Goal: Communication & Community: Answer question/provide support

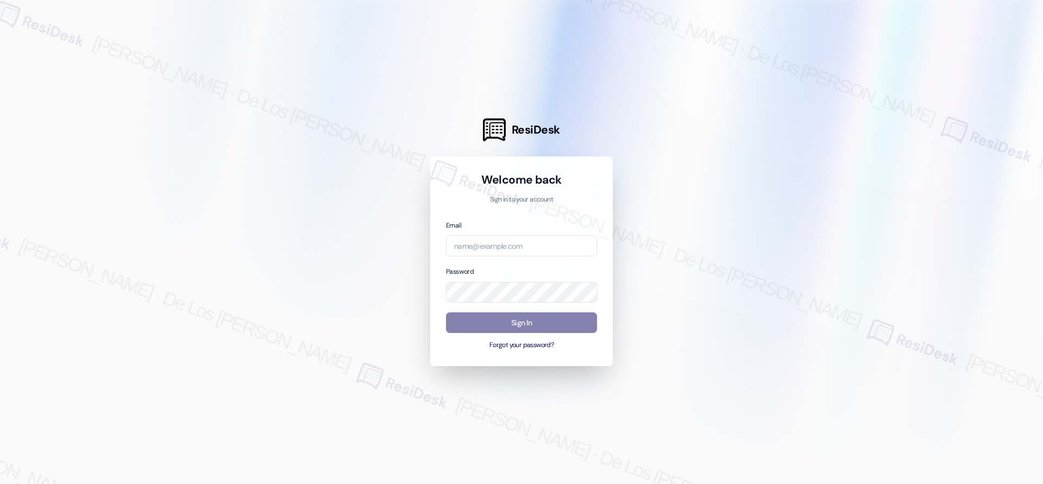
drag, startPoint x: 918, startPoint y: 152, endPoint x: 848, endPoint y: 172, distance: 73.2
click at [918, 153] on div at bounding box center [521, 242] width 1043 height 484
click at [555, 245] on input "email" at bounding box center [521, 245] width 151 height 21
paste input "automated-surveys-meridian_management-resen.six@meridian_[DOMAIN_NAME]"
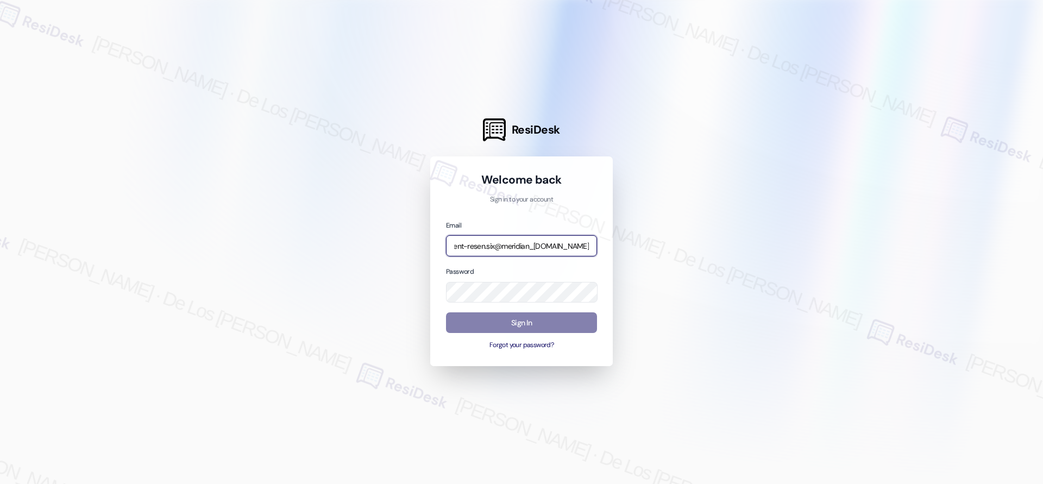
type input "automated-surveys-meridian_management-resen.six@meridian_[DOMAIN_NAME]"
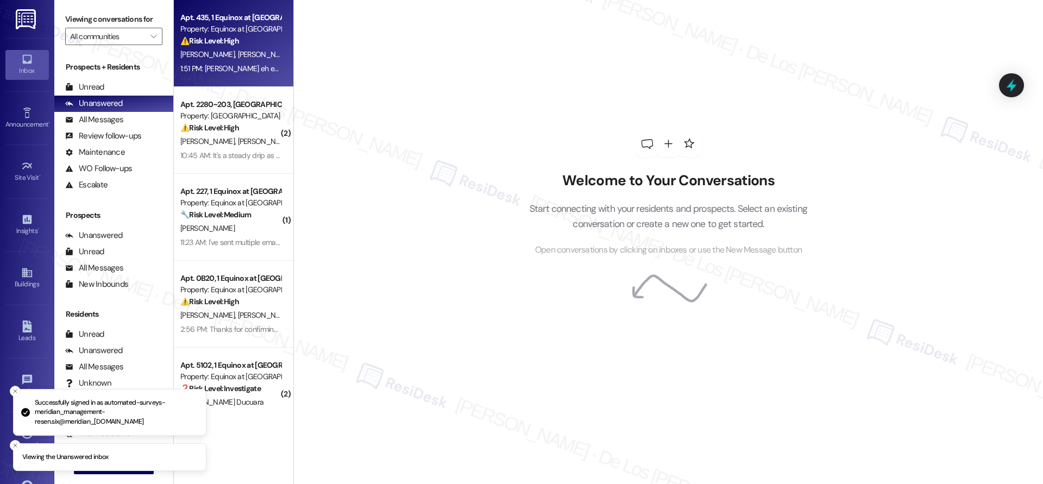
click at [199, 65] on div "1:51 PM: Si eh enviado órdenes de trabajo que aún no son resueltas en su totali…" at bounding box center [437, 69] width 515 height 10
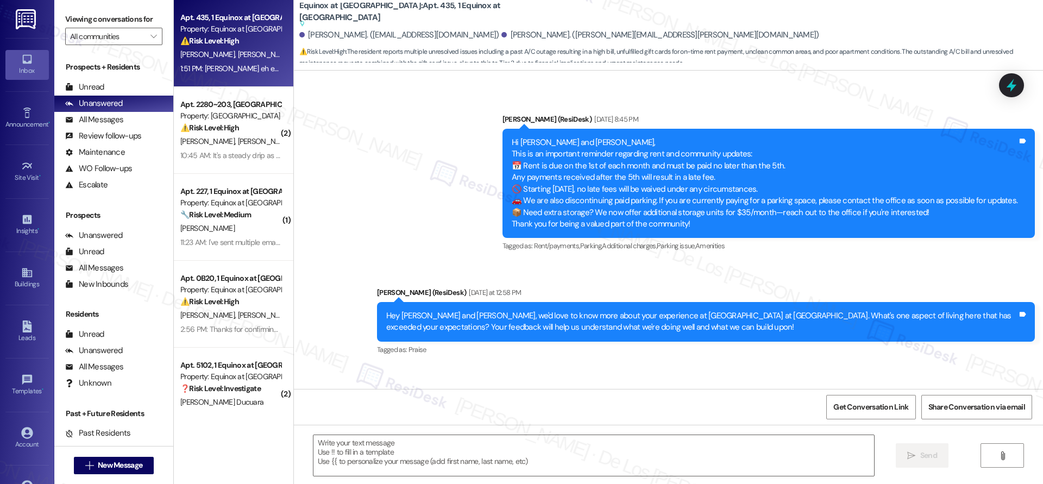
type textarea "Fetching suggested responses. Please feel free to read through the conversation…"
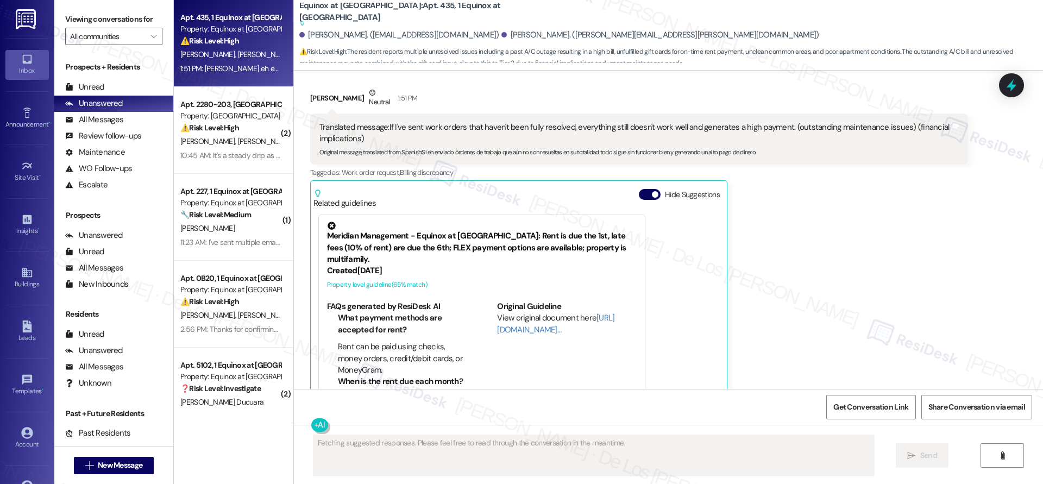
scroll to position [1398, 0]
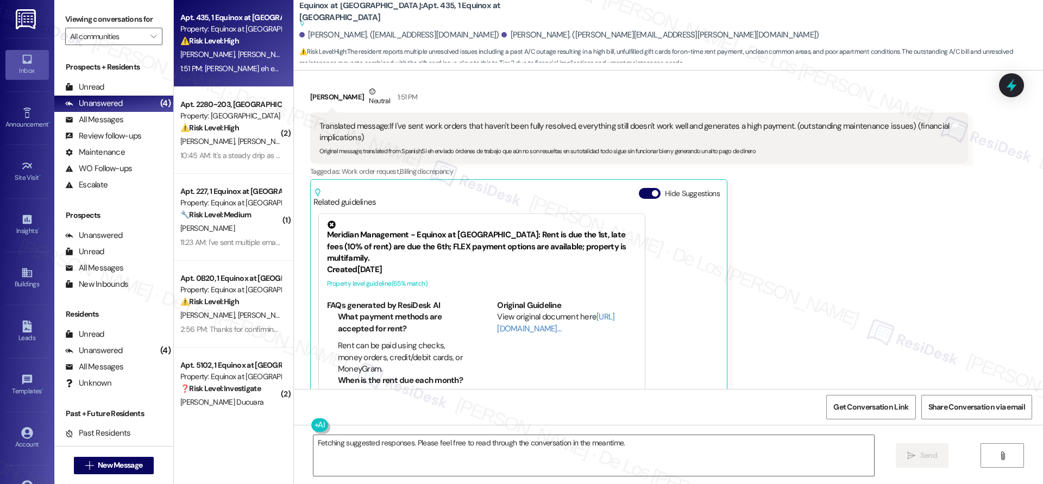
click at [136, 46] on div "Viewing conversations for All communities " at bounding box center [113, 28] width 119 height 56
click at [134, 41] on input "All communities" at bounding box center [107, 36] width 75 height 17
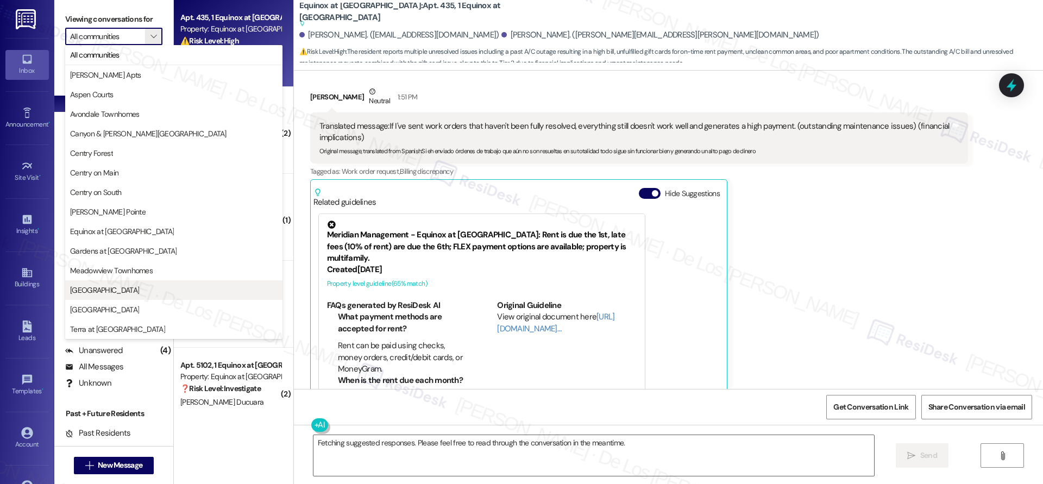
click at [144, 291] on span "[GEOGRAPHIC_DATA]" at bounding box center [173, 290] width 207 height 11
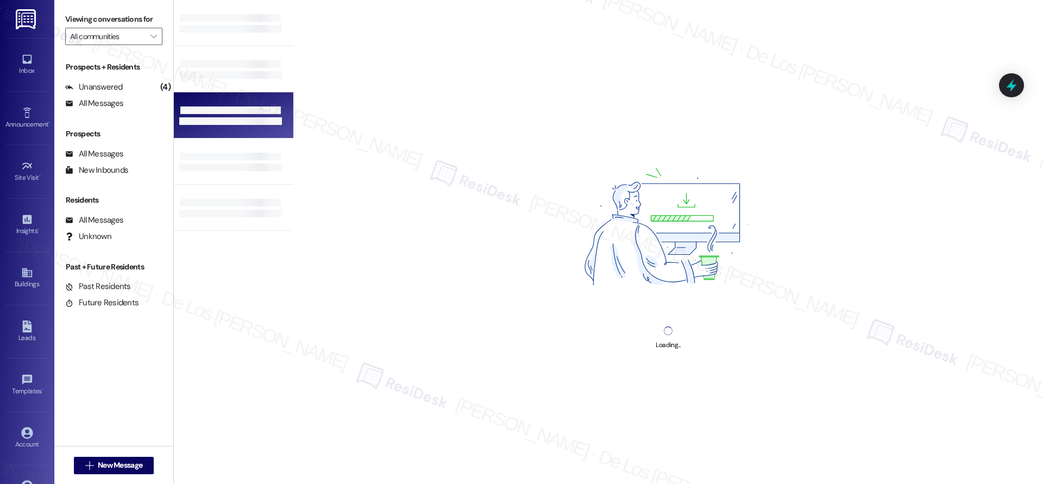
type input "[GEOGRAPHIC_DATA]"
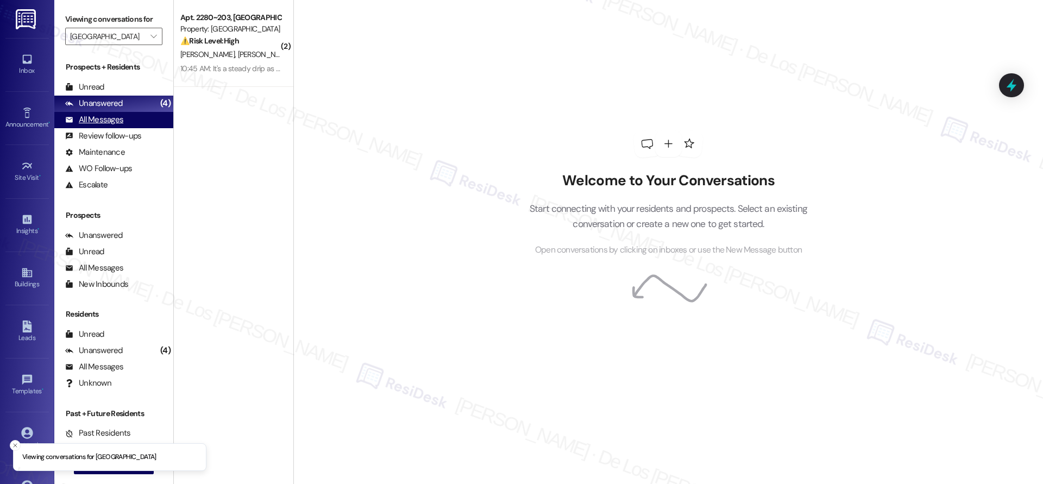
click at [146, 122] on div "All Messages (undefined)" at bounding box center [113, 120] width 119 height 16
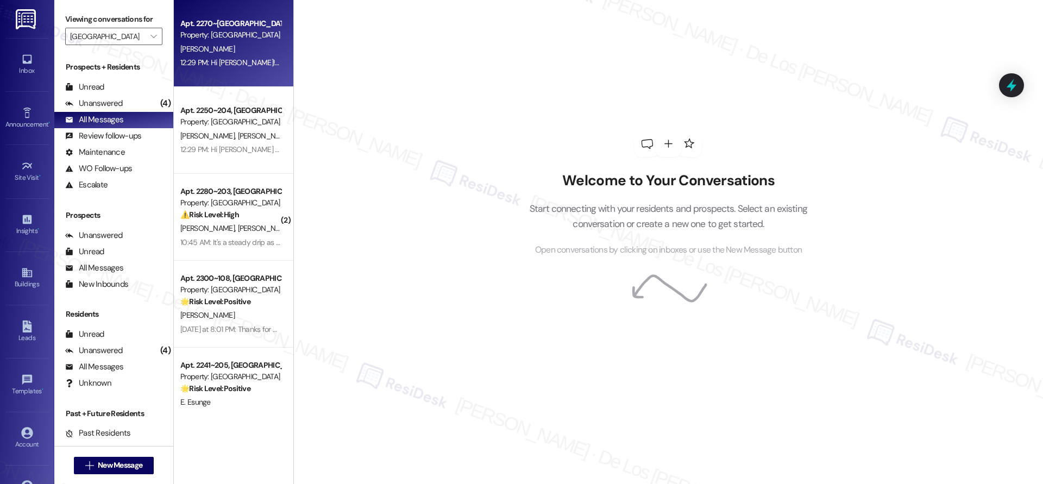
click at [213, 56] on div "12:29 PM: Hi [PERSON_NAME]! We're so glad you chose [GEOGRAPHIC_DATA]! We would…" at bounding box center [230, 63] width 103 height 14
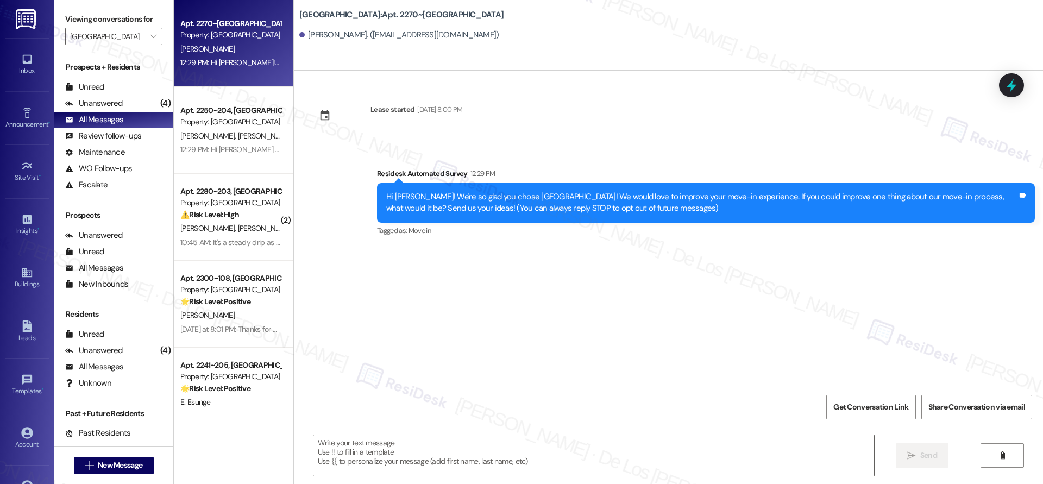
type textarea "Fetching suggested responses. Please feel free to read through the conversation…"
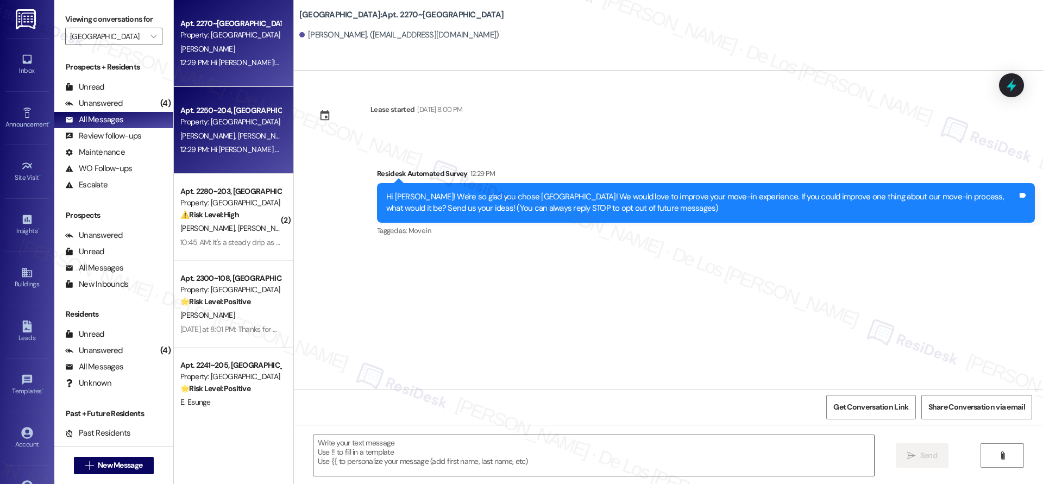
click at [229, 116] on div "Apt. 2250~204, [GEOGRAPHIC_DATA]" at bounding box center [230, 110] width 100 height 11
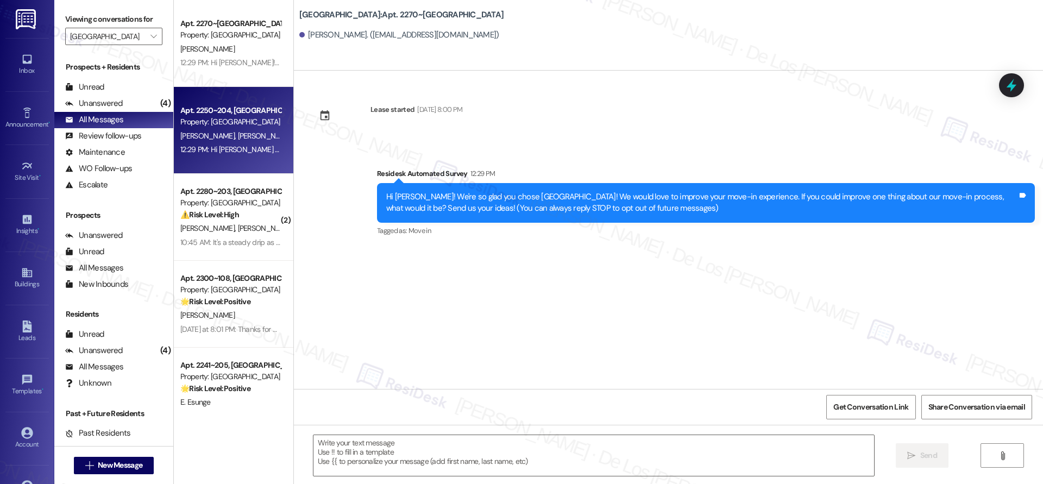
type textarea "Fetching suggested responses. Please feel free to read through the conversation…"
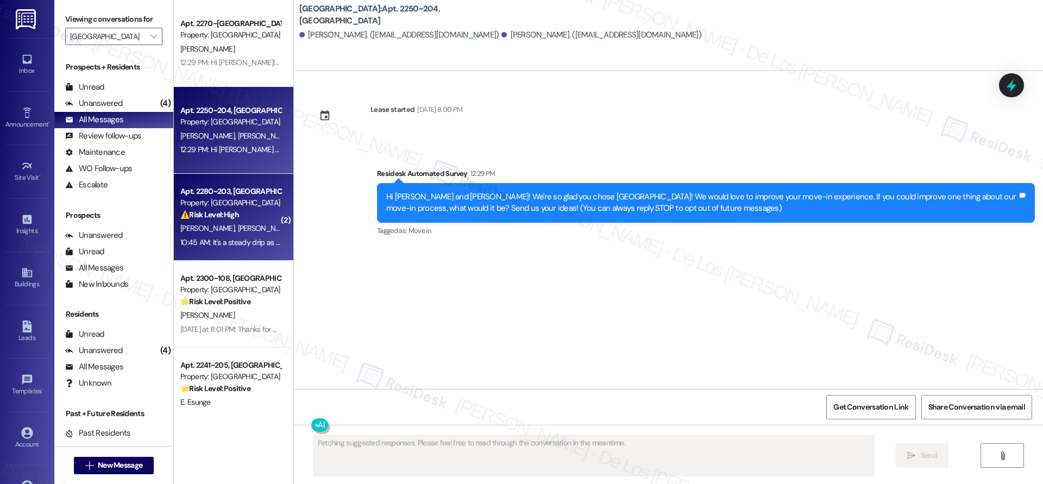
click at [235, 220] on div "⚠️ Risk Level: High The resident reports a steady drip from the fan coil unit, …" at bounding box center [230, 214] width 100 height 11
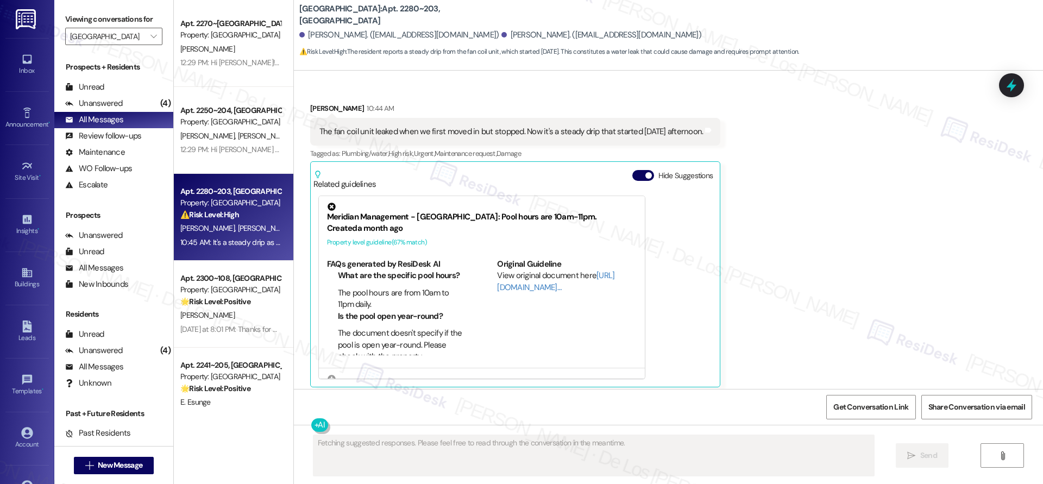
scroll to position [891, 0]
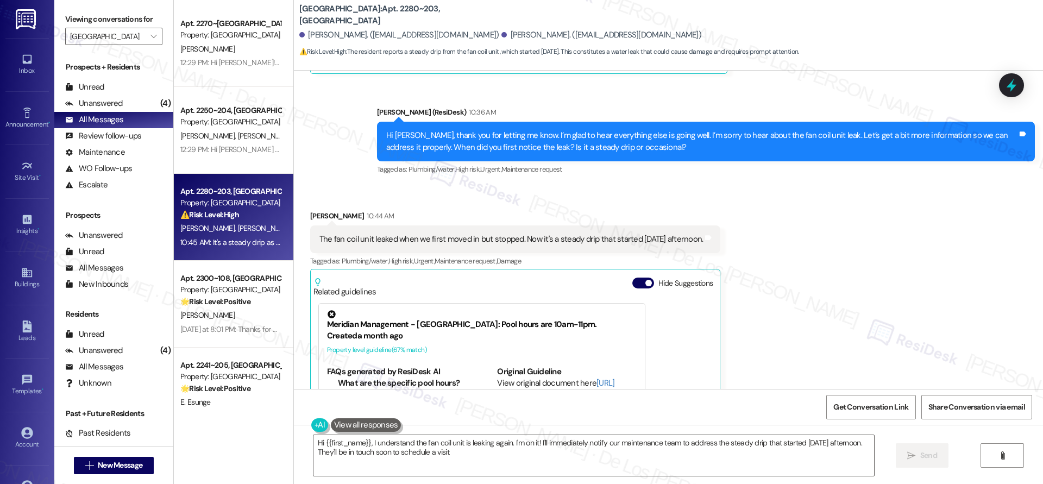
type textarea "Hi {{first_name}}, I understand the fan coil unit is leaking again. I'm on it! …"
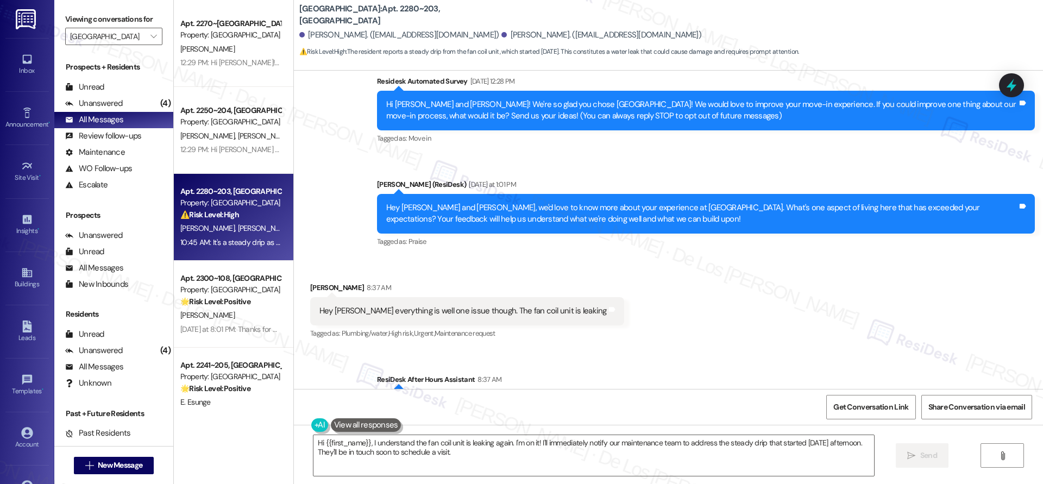
scroll to position [123, 0]
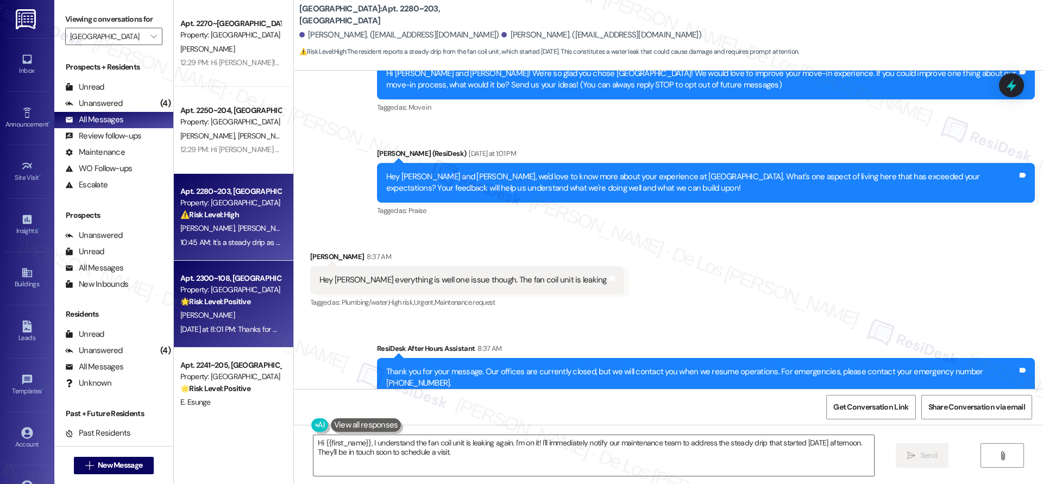
click at [250, 319] on div "[PERSON_NAME]" at bounding box center [230, 315] width 103 height 14
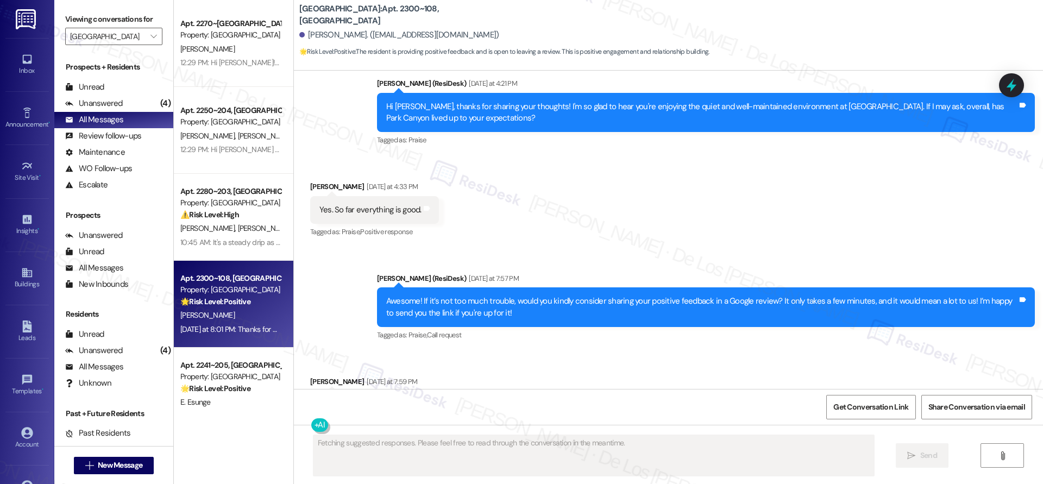
scroll to position [968, 0]
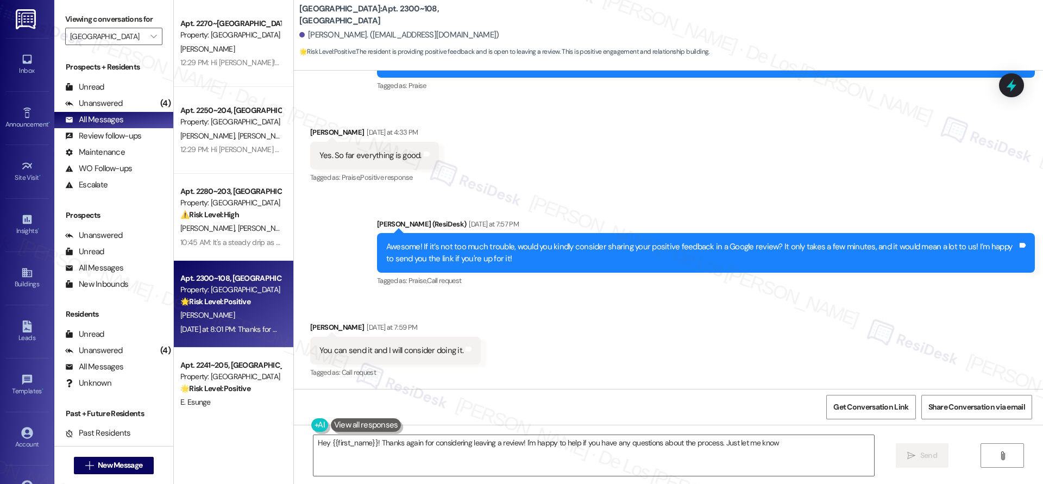
type textarea "Hey {{first_name}}! Thanks again for considering leaving a review! I'm happy to…"
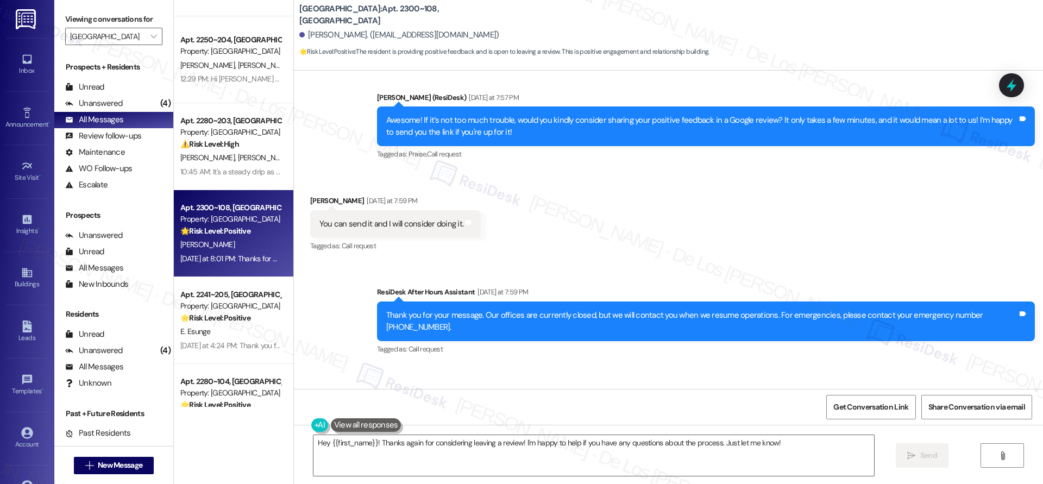
scroll to position [71, 0]
click at [213, 297] on div "Apt. 2241~205, [GEOGRAPHIC_DATA]" at bounding box center [230, 293] width 100 height 11
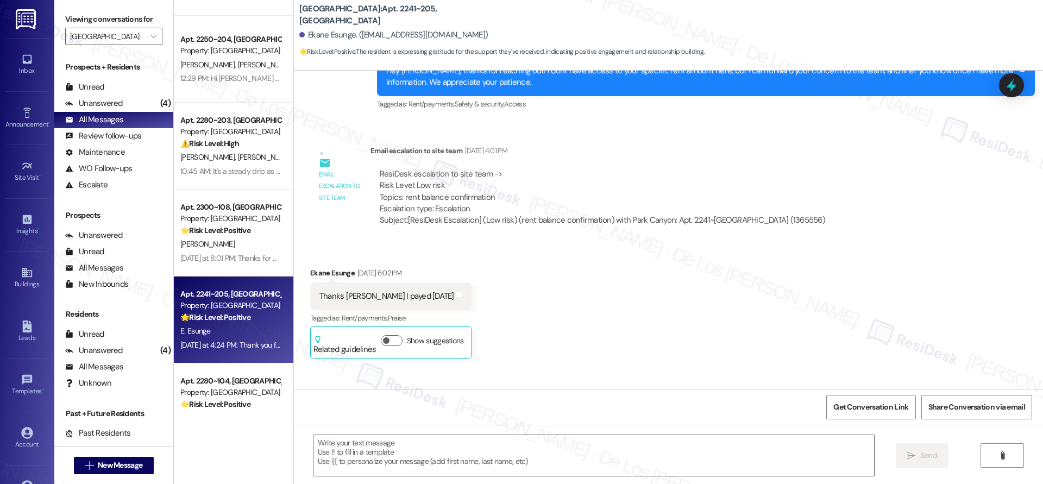
type textarea "Fetching suggested responses. Please feel free to read through the conversation…"
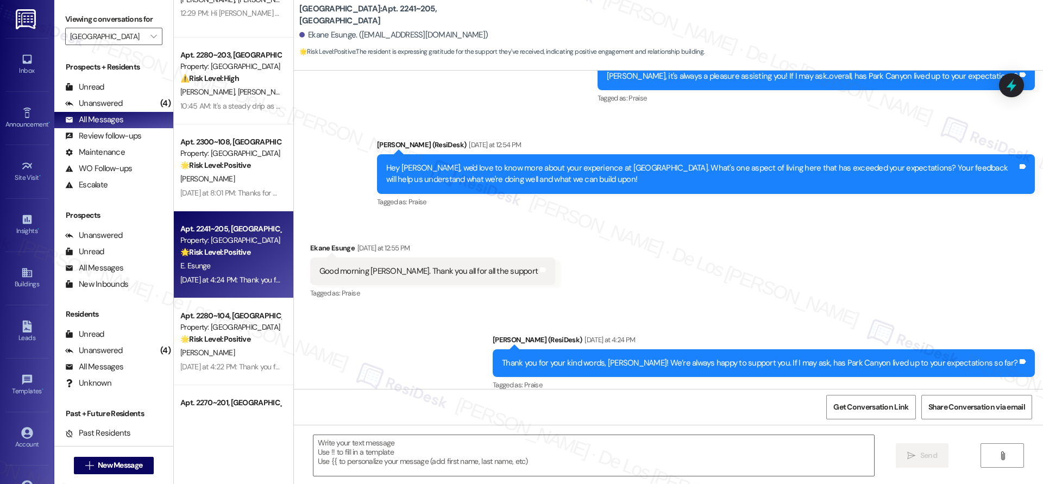
scroll to position [320, 0]
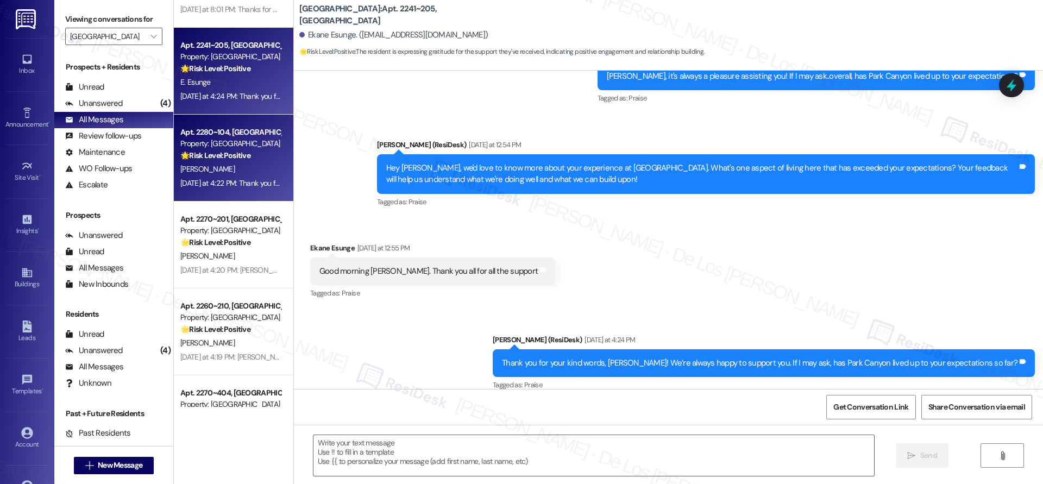
click at [249, 176] on div "[DATE] at 4:22 PM: Thank you for sharing your feedback, [PERSON_NAME]! I’m glad…" at bounding box center [230, 183] width 103 height 14
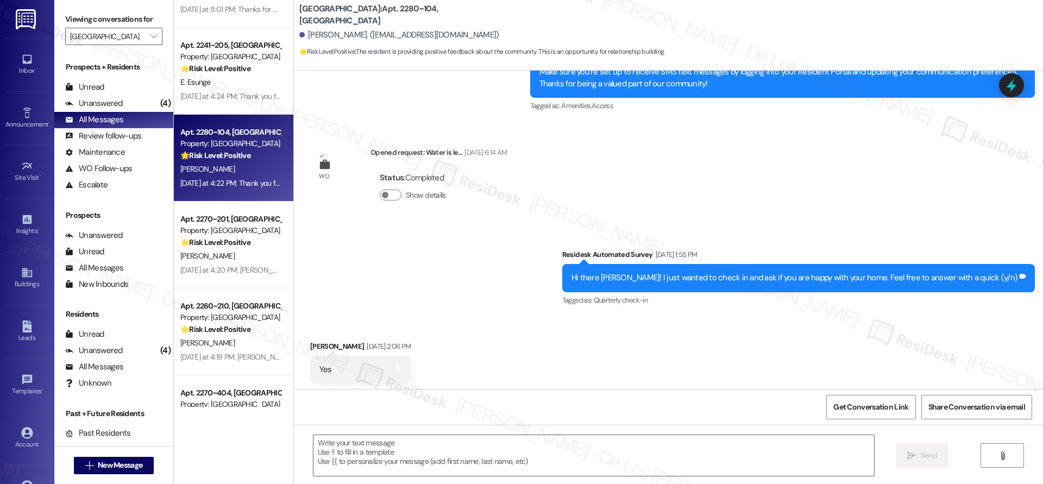
type textarea "Fetching suggested responses. Please feel free to read through the conversation…"
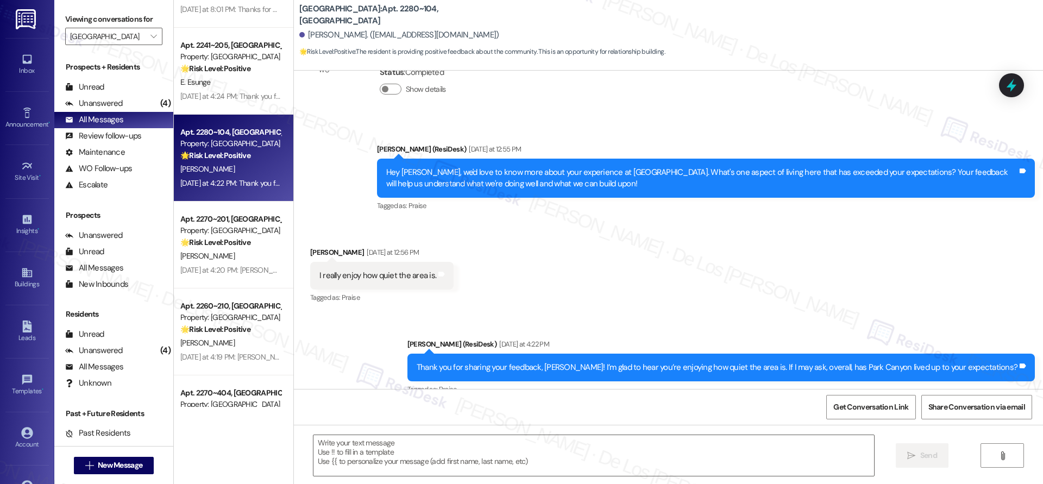
scroll to position [786, 0]
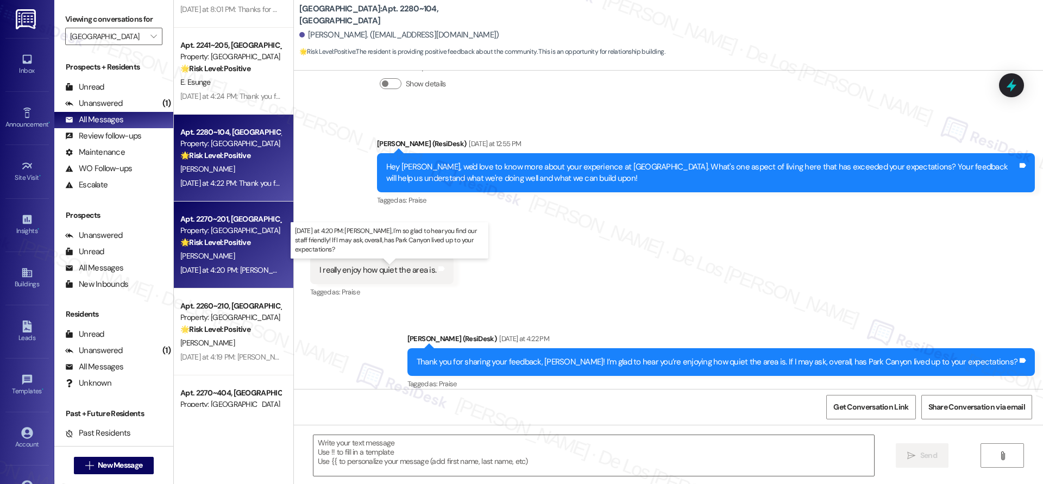
click at [224, 270] on div "[DATE] at 4:20 PM: [PERSON_NAME], I'm so glad to hear you find our staff friend…" at bounding box center [414, 270] width 469 height 10
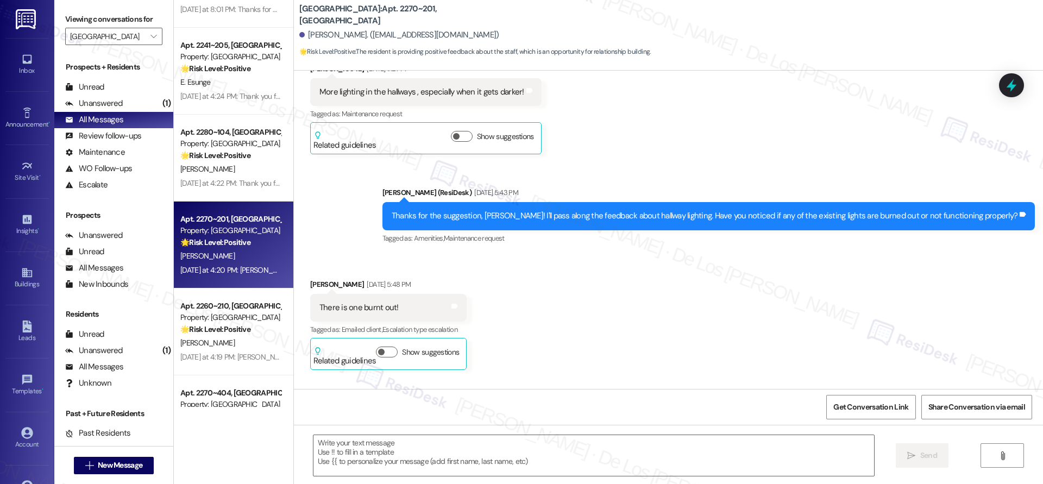
type textarea "Fetching suggested responses. Please feel free to read through the conversation…"
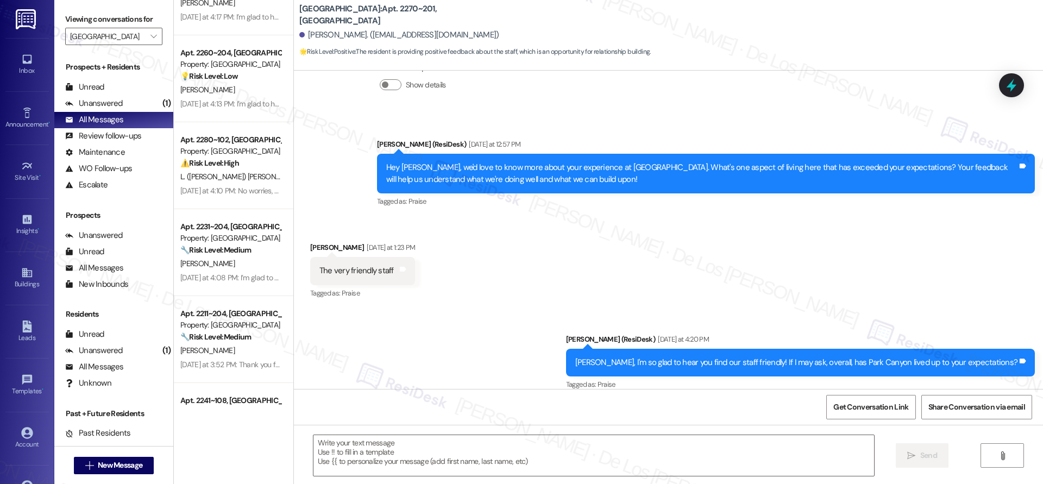
scroll to position [389, 0]
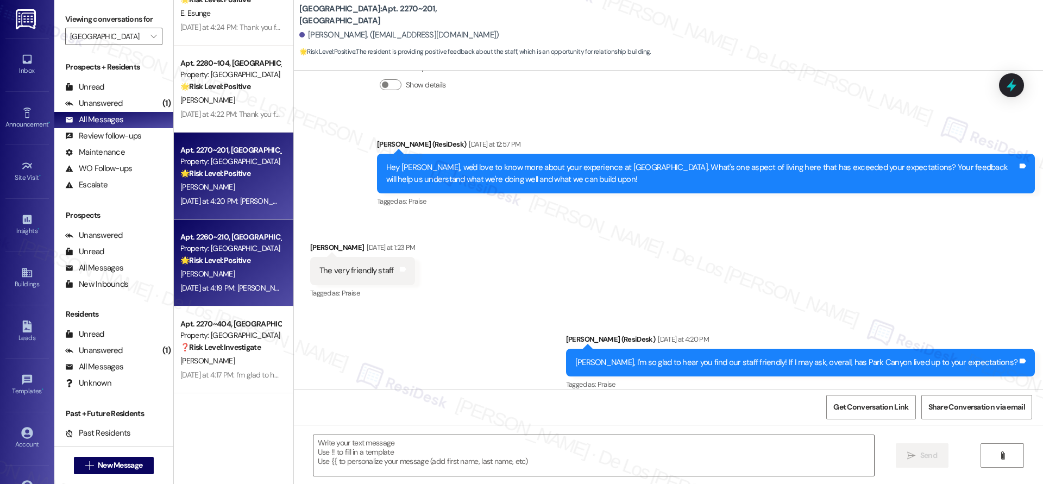
click at [257, 293] on div "[DATE] at 4:19 PM: [PERSON_NAME], I appreciate your gratitude! It's great to he…" at bounding box center [487, 288] width 615 height 10
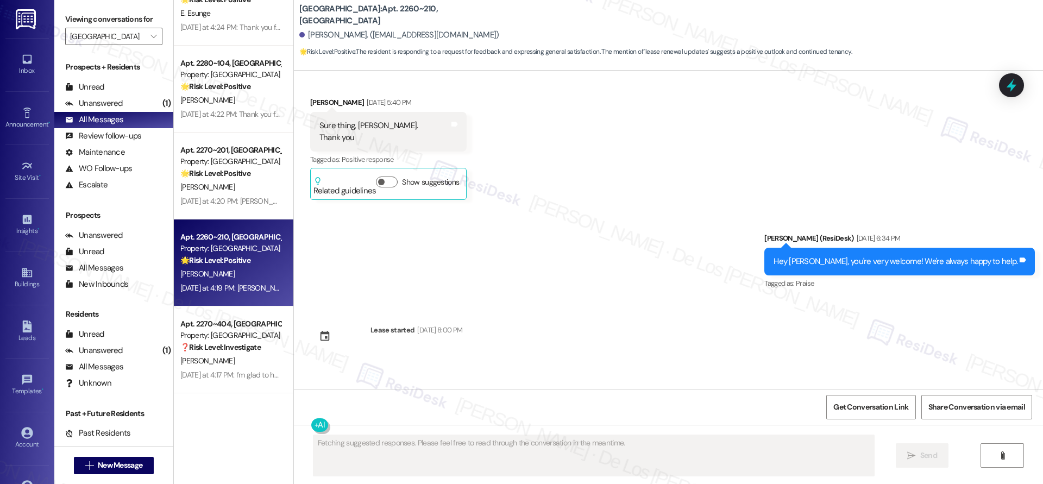
scroll to position [4103, 0]
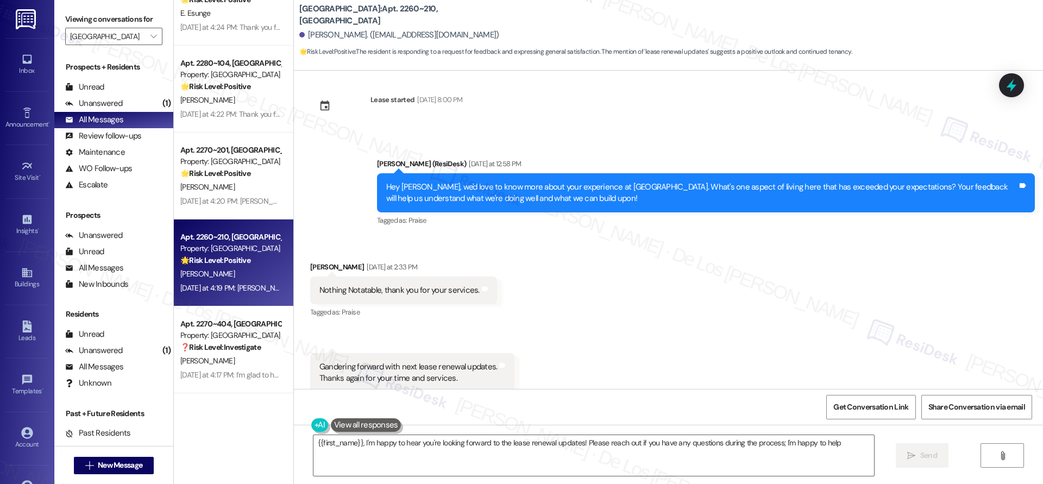
type textarea "{{first_name}}, I'm happy to hear you're looking forward to the lease renewal u…"
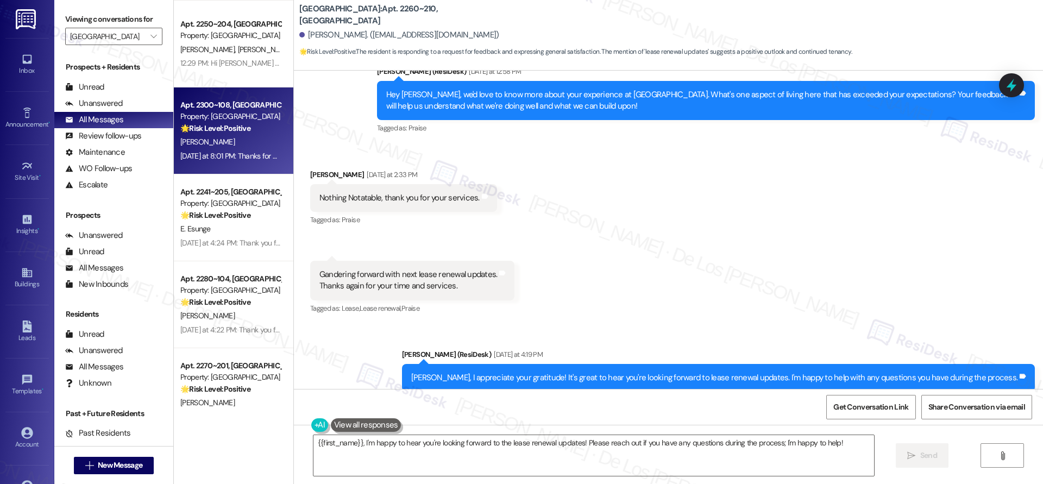
scroll to position [0, 0]
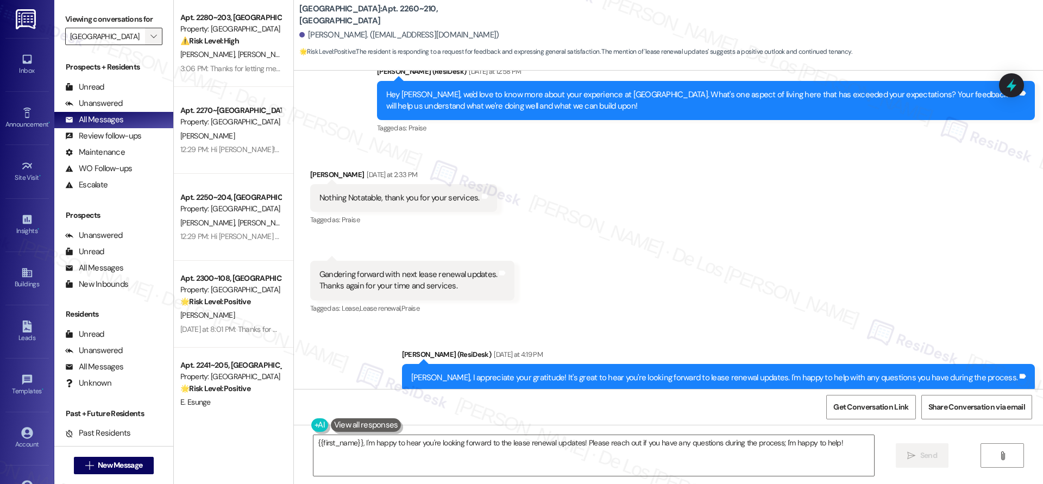
click at [150, 36] on icon "" at bounding box center [153, 36] width 6 height 9
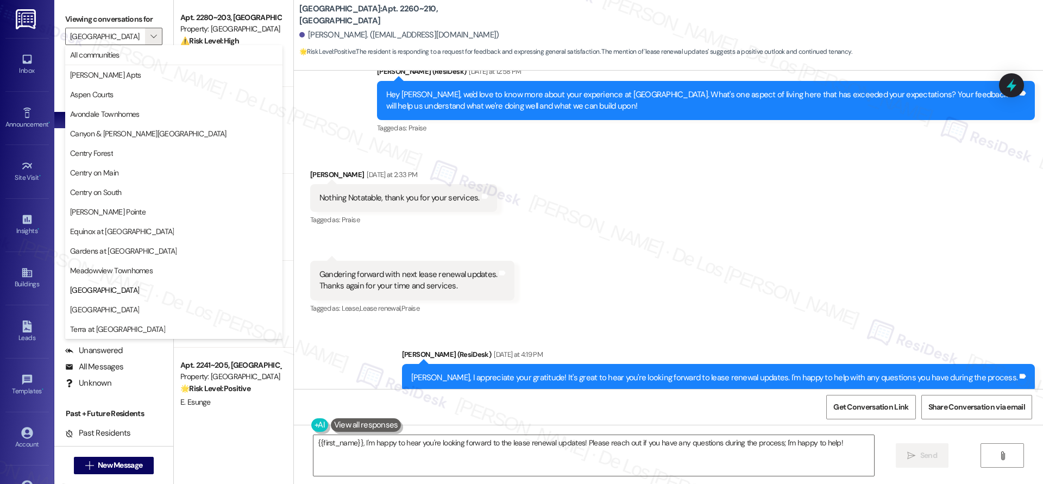
click at [389, 169] on div "[PERSON_NAME] [DATE] at 2:33 PM" at bounding box center [403, 176] width 187 height 15
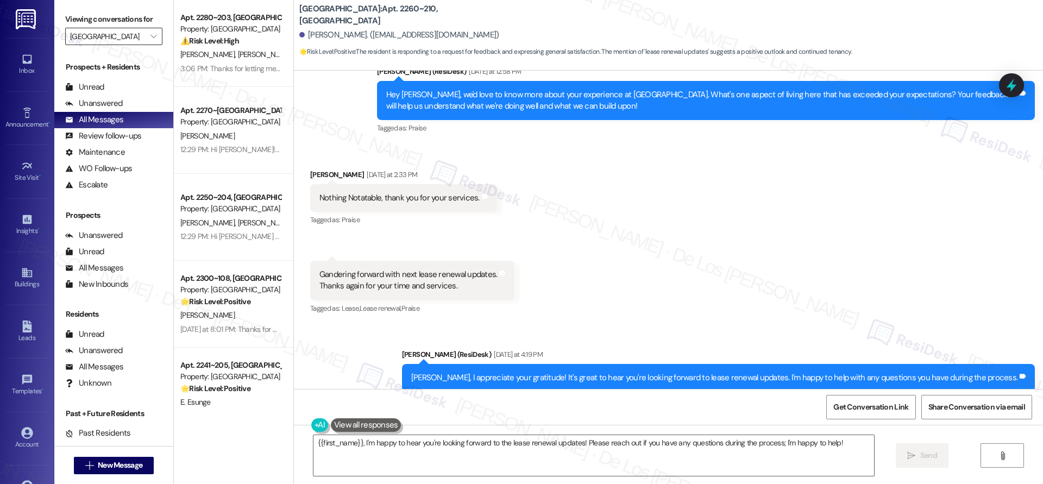
click at [110, 33] on input "[GEOGRAPHIC_DATA]" at bounding box center [107, 36] width 75 height 17
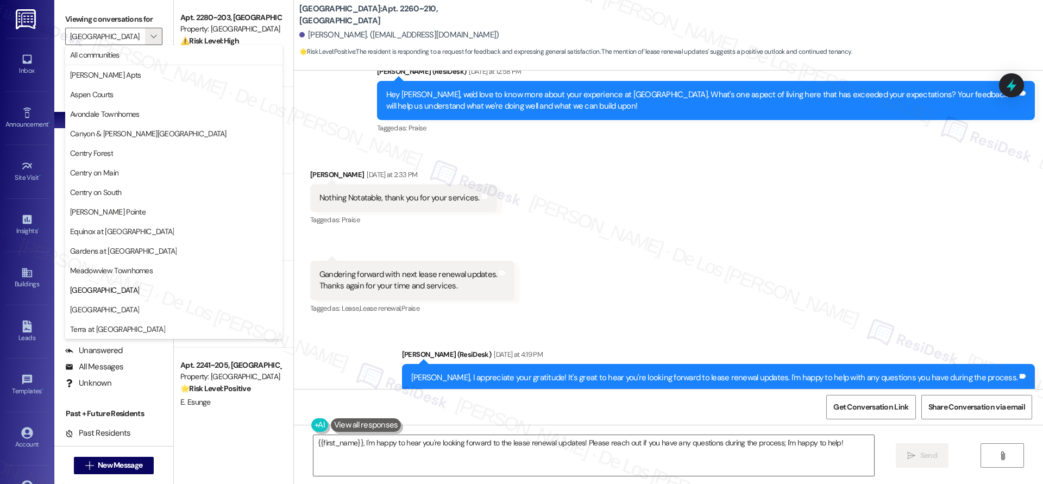
click at [746, 218] on div "Received via SMS [PERSON_NAME] [DATE] at 2:33 PM Nothing Notatable, thank you f…" at bounding box center [668, 234] width 749 height 180
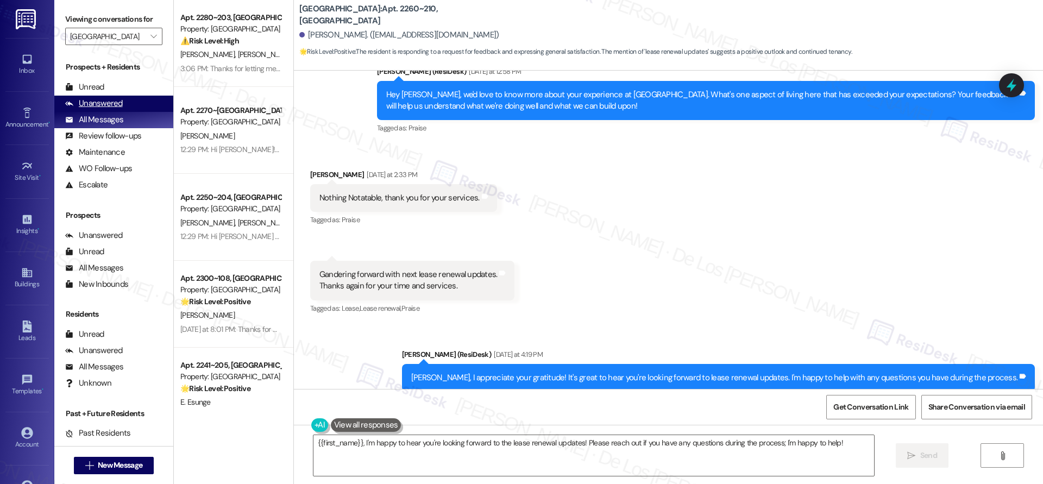
click at [133, 103] on div "Unanswered (0)" at bounding box center [113, 104] width 119 height 16
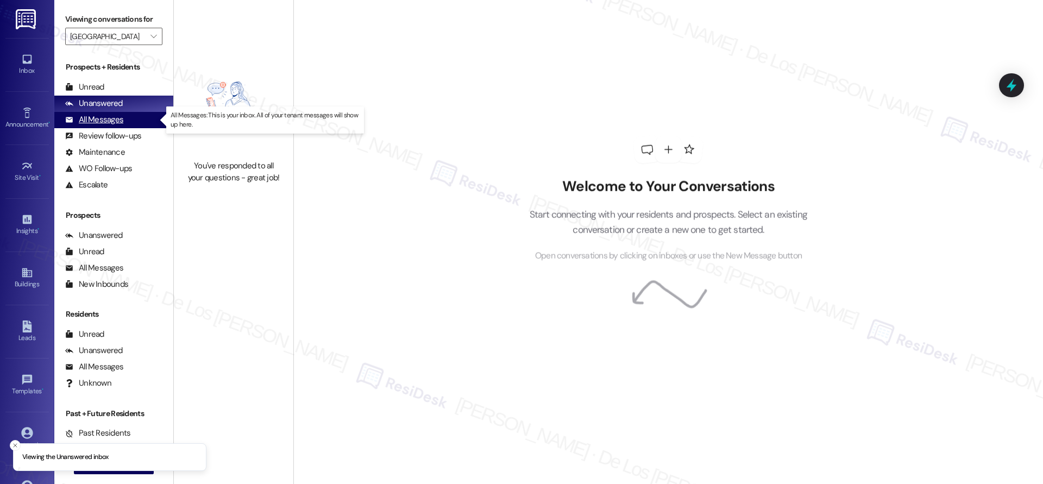
click at [125, 119] on div "All Messages (undefined)" at bounding box center [113, 120] width 119 height 16
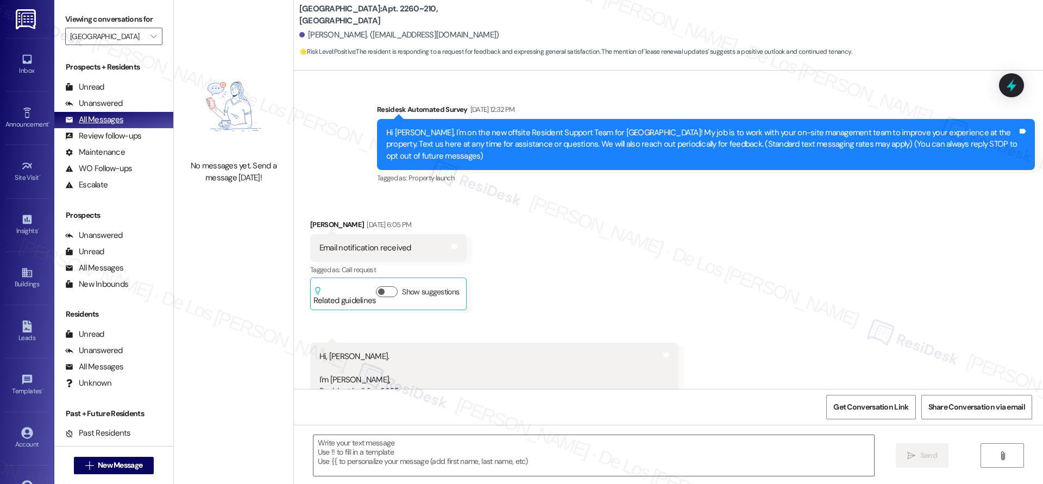
type textarea "Fetching suggested responses. Please feel free to read through the conversation…"
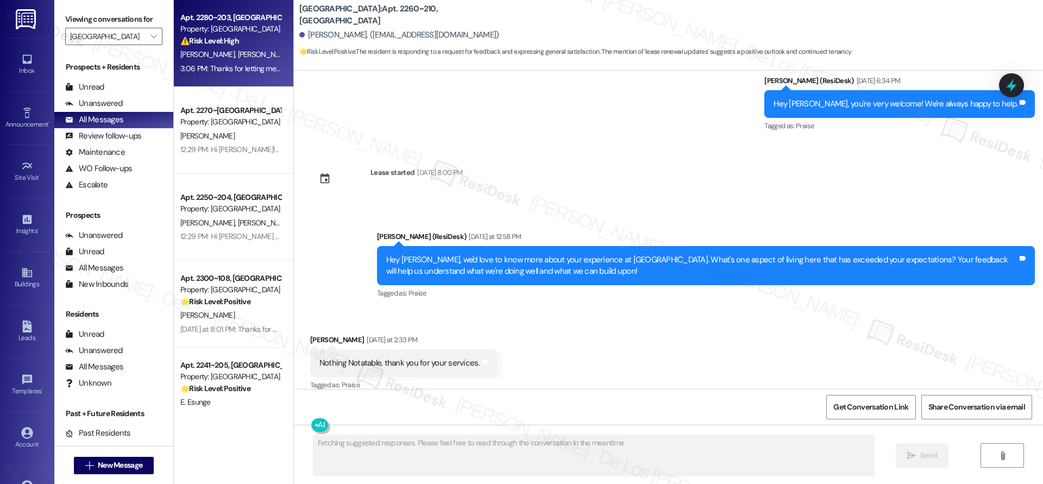
scroll to position [4103, 0]
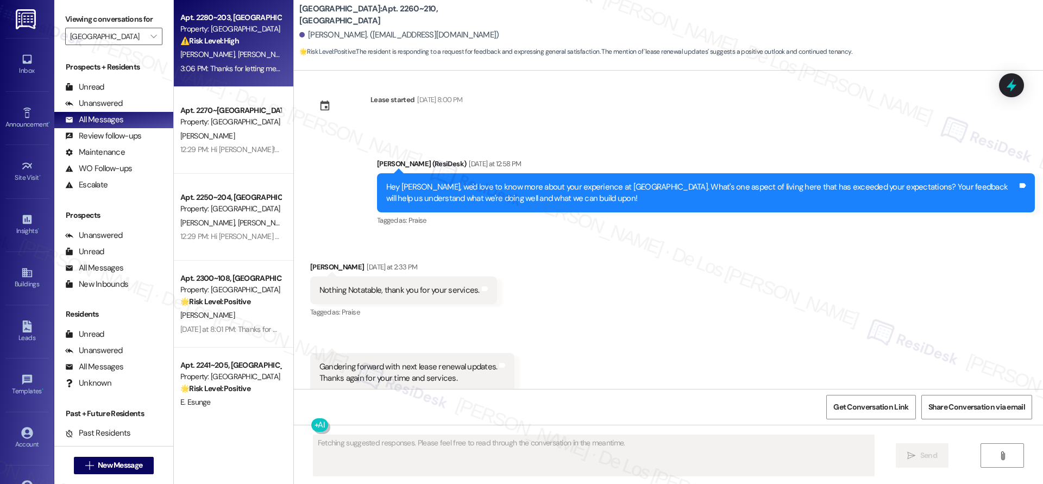
click at [200, 70] on div "3:06 PM: Thanks for letting me know. I'll submit a work order for you. Do we ha…" at bounding box center [454, 69] width 548 height 10
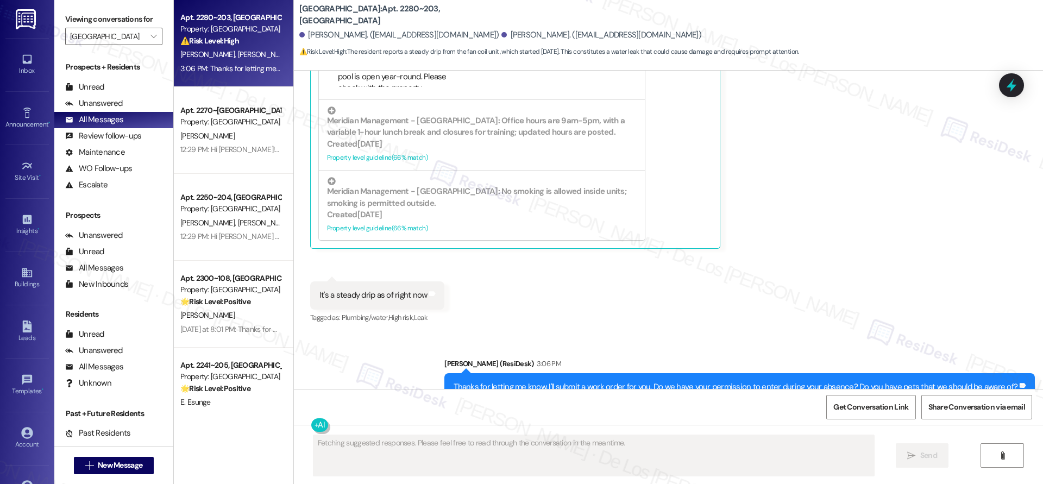
scroll to position [1071, 0]
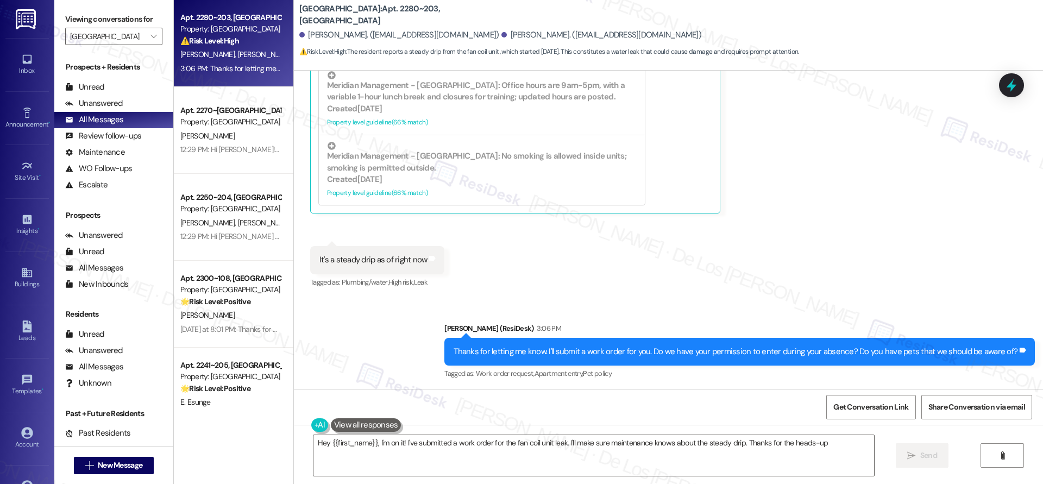
type textarea "Hey {{first_name}}, I'm on it! I've submitted a work order for the fan coil uni…"
